Goal: Information Seeking & Learning: Learn about a topic

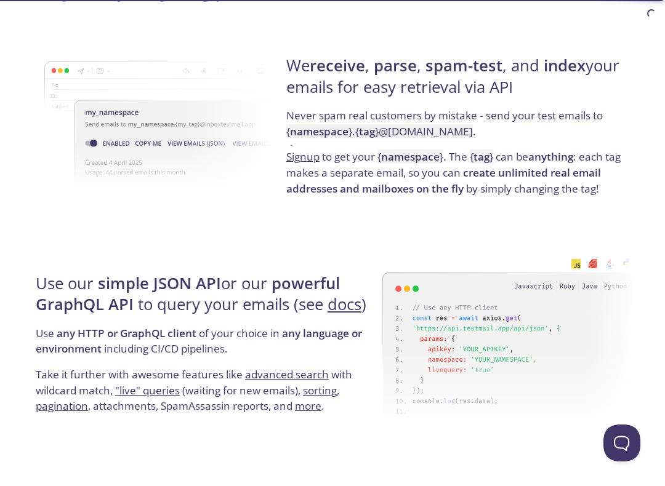
scroll to position [951, 0]
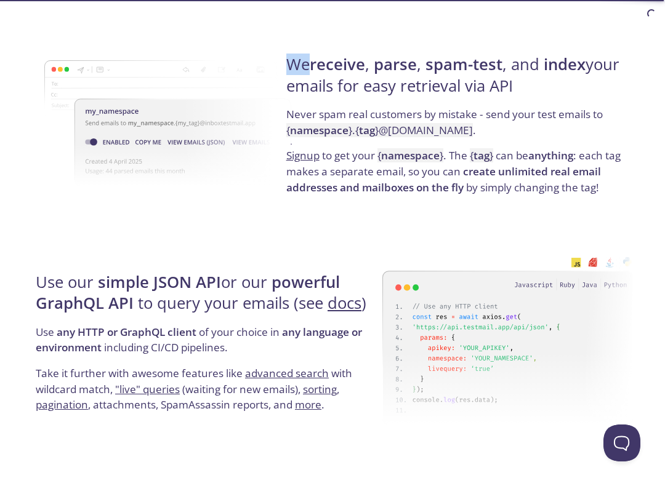
click at [483, 62] on strong "spam-test" at bounding box center [463, 65] width 77 height 22
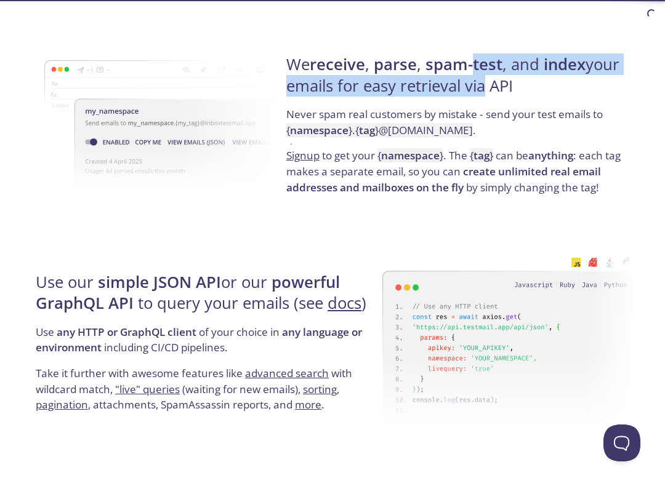
click at [586, 178] on p "Signup to get your { namespace } . The { tag } can be anything : each tag makes…" at bounding box center [457, 171] width 343 height 47
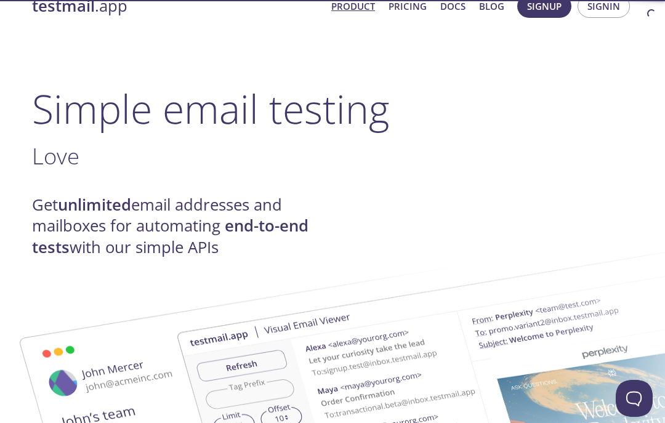
scroll to position [0, 0]
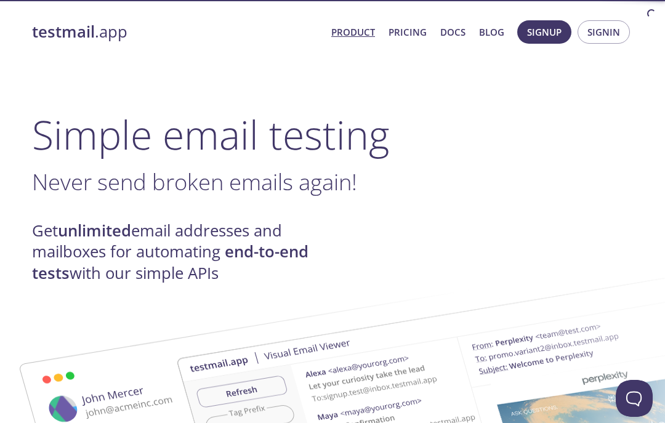
click at [412, 32] on link "Pricing" at bounding box center [407, 32] width 38 height 16
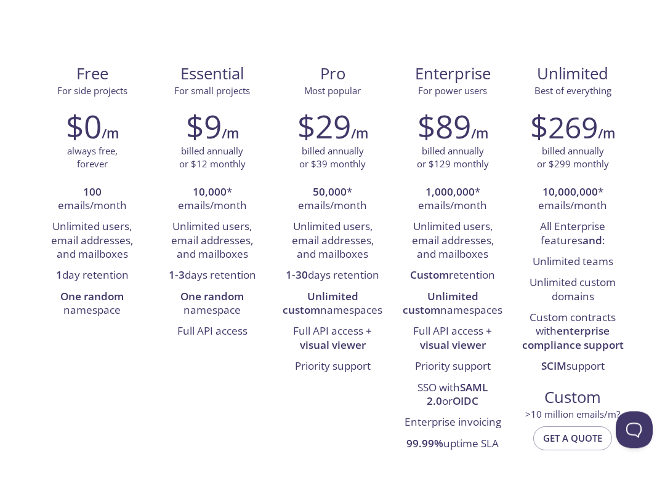
scroll to position [132, 0]
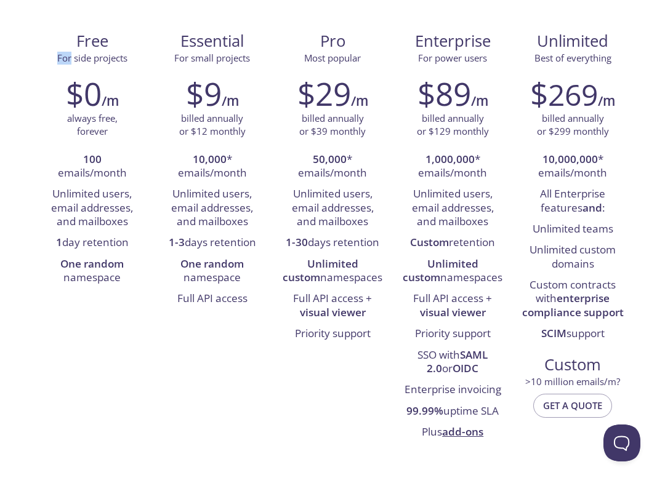
click at [79, 114] on p "always free, forever" at bounding box center [92, 125] width 50 height 26
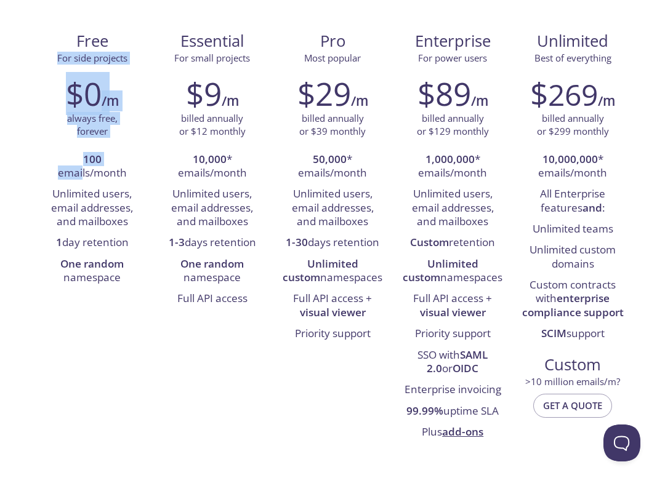
click at [77, 229] on li "Unlimited users, email addresses, and mailboxes" at bounding box center [92, 208] width 102 height 49
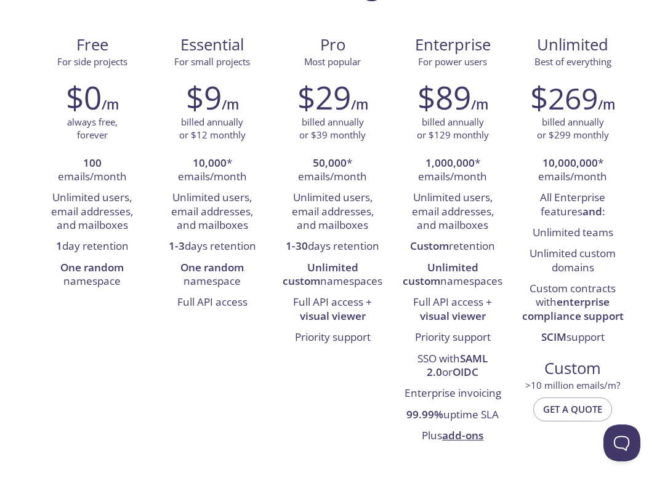
scroll to position [129, 0]
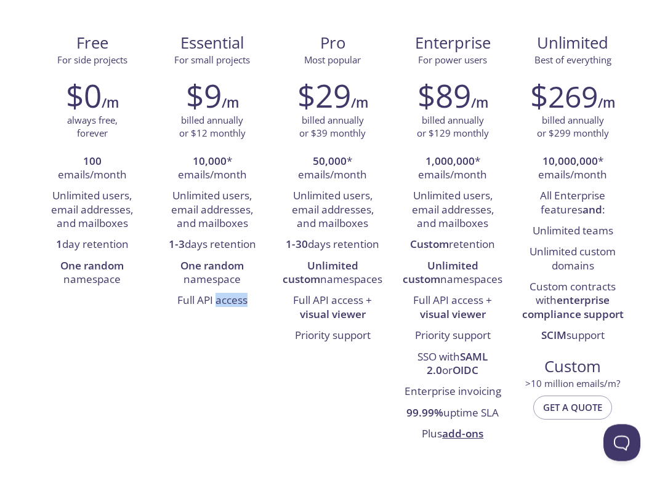
click at [255, 395] on div "Free For side projects $0 /m always free, forever 100 emails/month Unlimited us…" at bounding box center [332, 238] width 601 height 430
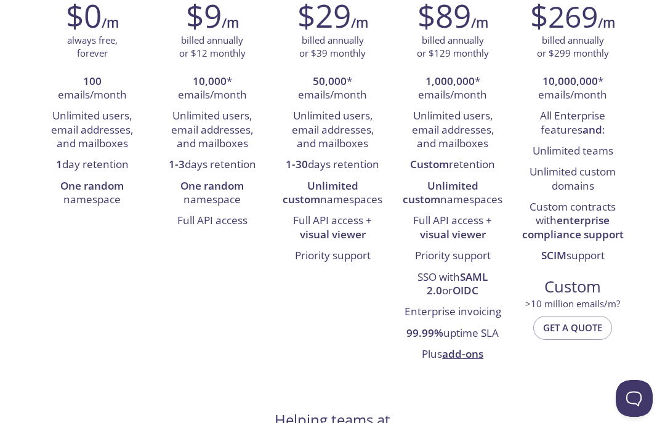
scroll to position [0, 0]
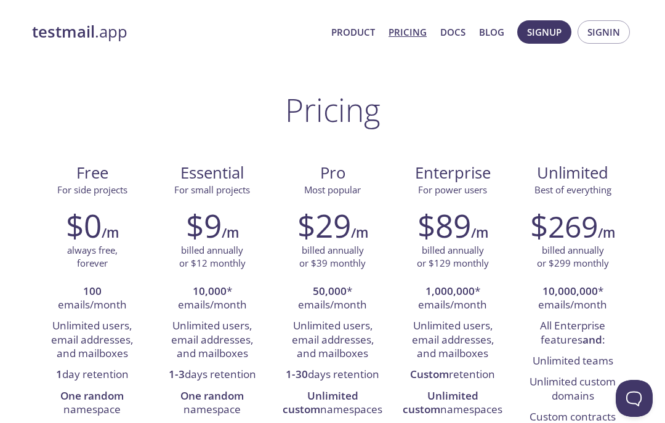
click at [363, 36] on link "Product" at bounding box center [353, 32] width 44 height 16
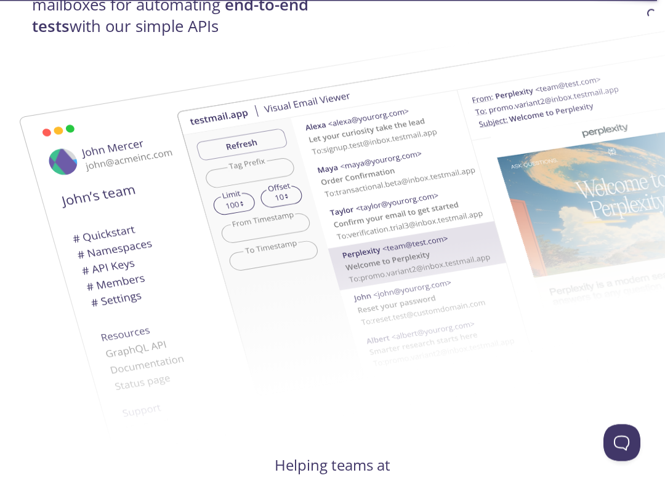
scroll to position [270, 0]
